Goal: Information Seeking & Learning: Check status

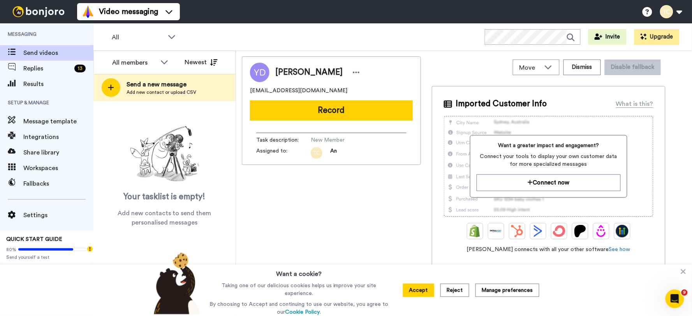
click at [135, 54] on div "All members All members An Vo Stew [PERSON_NAME] Newest" at bounding box center [164, 62] width 141 height 23
click at [132, 65] on div "All members" at bounding box center [134, 62] width 44 height 9
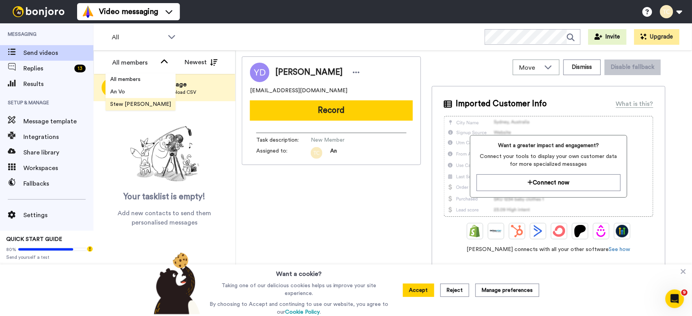
click at [121, 104] on span "Stew [PERSON_NAME]" at bounding box center [140, 104] width 70 height 8
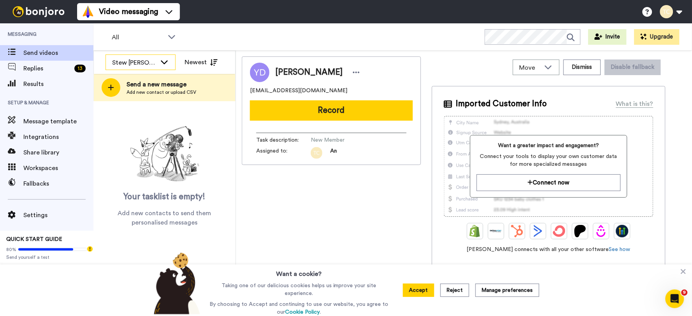
click at [151, 64] on div "Stew [PERSON_NAME]" at bounding box center [134, 62] width 44 height 9
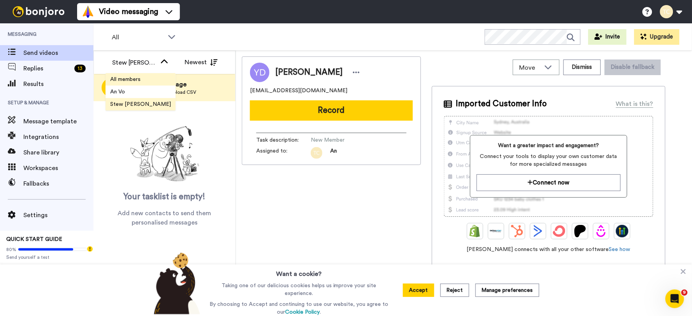
click at [138, 76] on span "All members" at bounding box center [125, 80] width 40 height 8
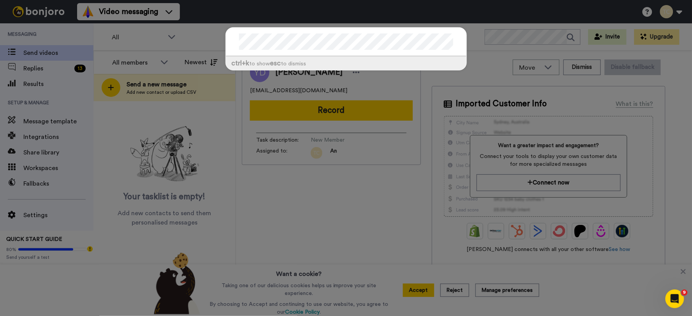
drag, startPoint x: 340, startPoint y: 205, endPoint x: 345, endPoint y: 189, distance: 17.1
click at [341, 202] on div "ctrl +k to show esc to dismiss" at bounding box center [346, 158] width 692 height 316
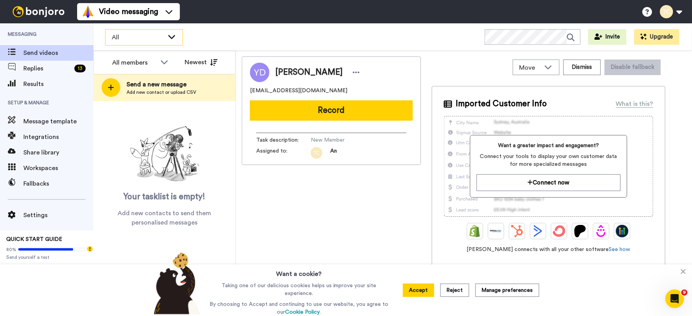
click at [153, 43] on div "All" at bounding box center [143, 38] width 77 height 16
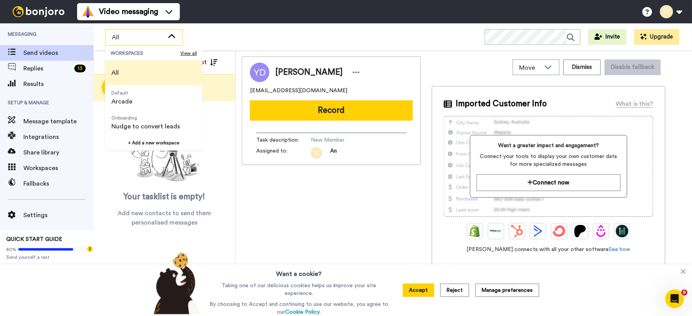
click at [227, 29] on div "All WORKSPACES View all All Default Arcade Onboarding Nudge to convert leads + …" at bounding box center [392, 36] width 598 height 27
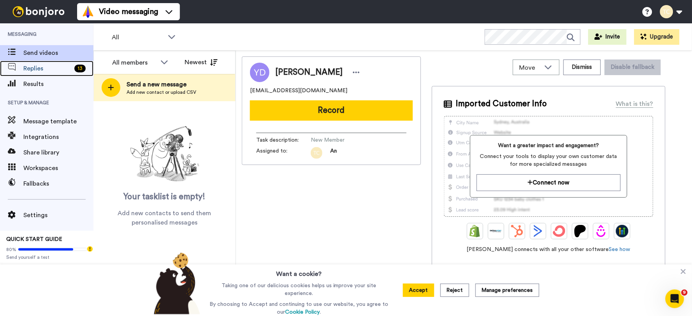
drag, startPoint x: 37, startPoint y: 67, endPoint x: 32, endPoint y: 111, distance: 44.7
click at [37, 67] on span "Replies" at bounding box center [47, 68] width 48 height 9
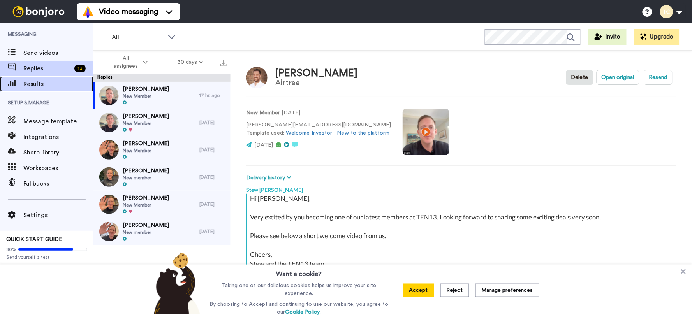
click at [48, 84] on span "Results" at bounding box center [58, 83] width 70 height 9
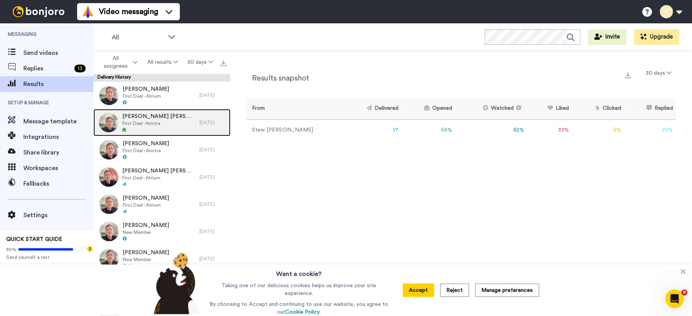
click at [153, 123] on span "First Deal - Arintra" at bounding box center [158, 123] width 73 height 6
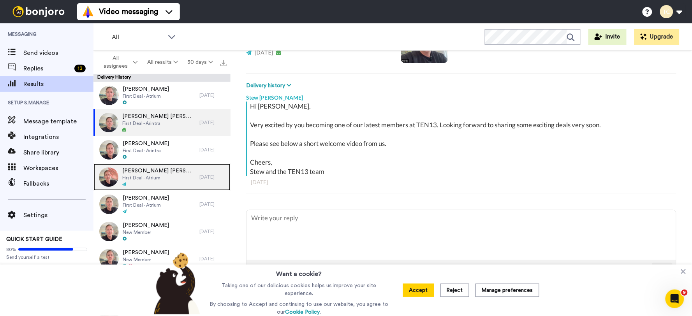
click at [164, 183] on div at bounding box center [158, 184] width 73 height 5
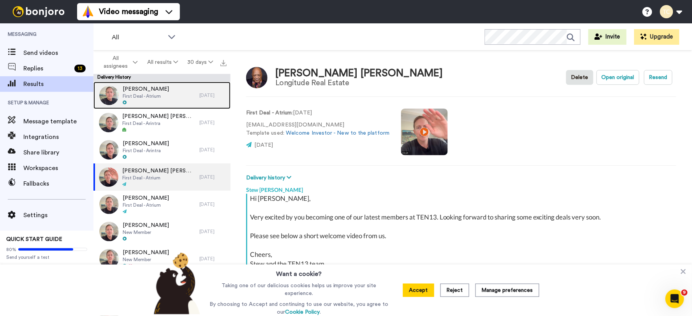
click at [161, 97] on div "Ros Loo First Deal - Atrium" at bounding box center [146, 95] width 106 height 27
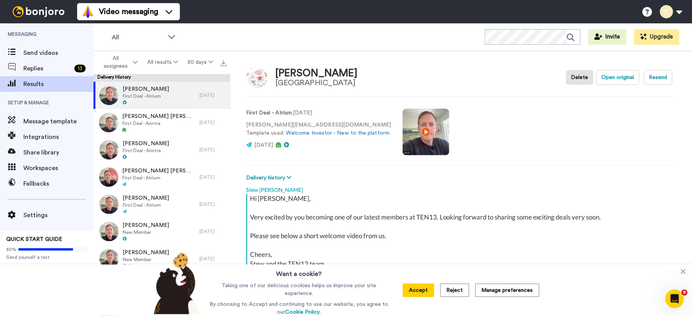
click at [419, 132] on video at bounding box center [425, 132] width 47 height 47
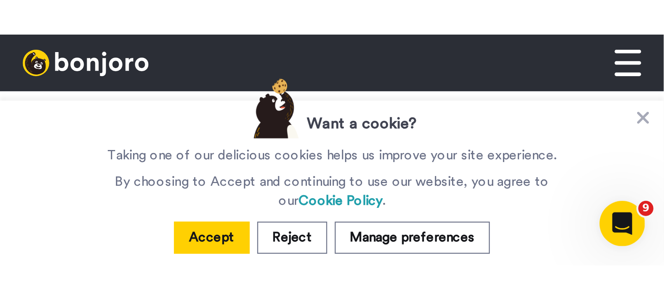
scroll to position [223, 0]
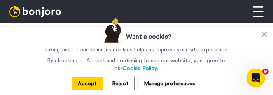
type textarea "x"
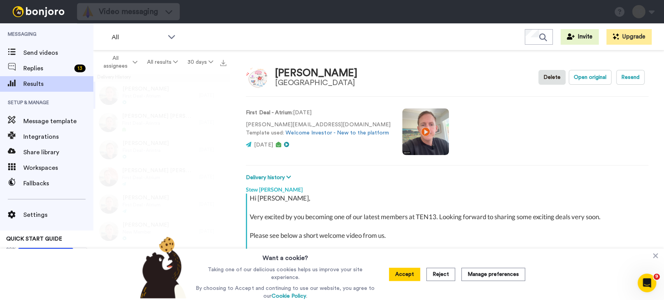
scroll to position [27, 0]
